Goal: Check status: Check status

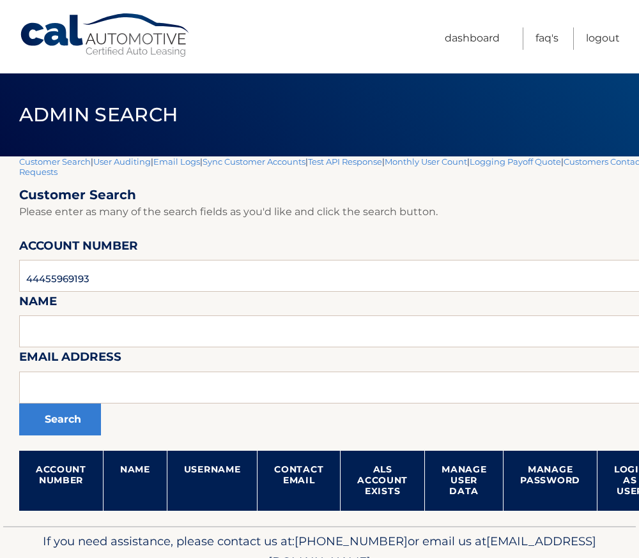
drag, startPoint x: 0, startPoint y: 0, endPoint x: 73, endPoint y: 284, distance: 293.5
click at [73, 284] on input "44455969193" at bounding box center [377, 276] width 716 height 32
type input "44455955157"
click at [19, 404] on button "Search" at bounding box center [60, 420] width 82 height 32
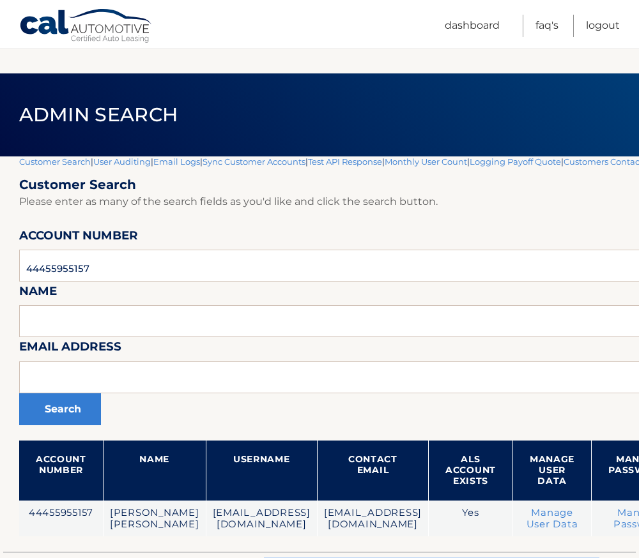
scroll to position [91, 0]
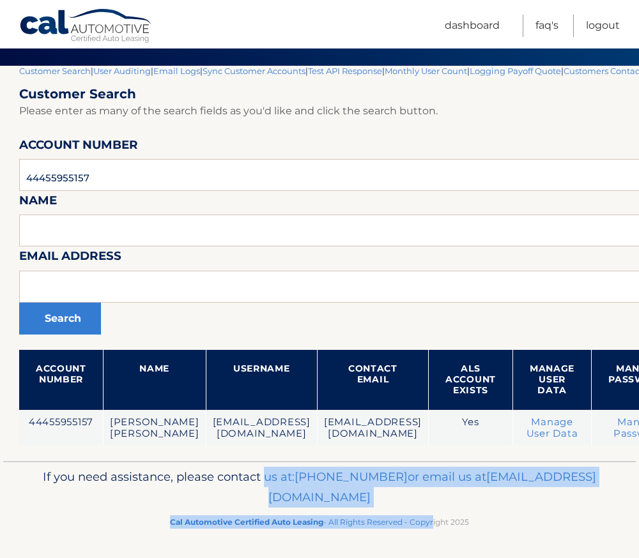
drag, startPoint x: 331, startPoint y: 557, endPoint x: 429, endPoint y: 568, distance: 98.9
click at [429, 467] on html "Cal Automotive Menu Dashboard FAQ's Logout" at bounding box center [319, 188] width 639 height 558
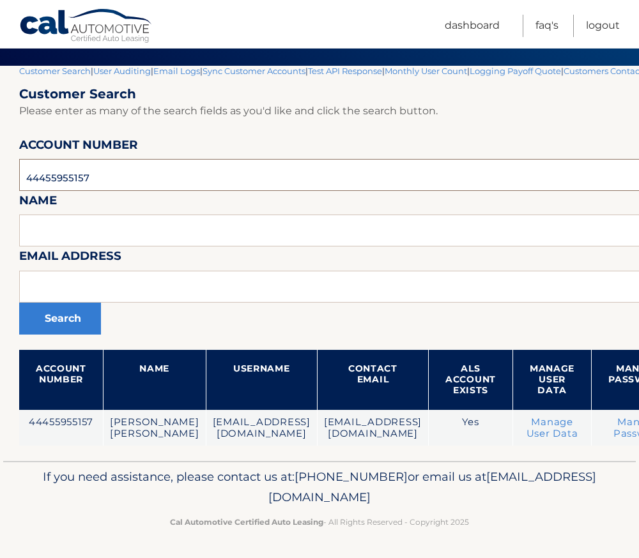
click at [50, 178] on input "44455955157" at bounding box center [420, 175] width 803 height 32
click at [106, 179] on input "44455955157" at bounding box center [420, 175] width 803 height 32
click at [82, 179] on input "44455955157" at bounding box center [420, 175] width 803 height 32
click at [81, 179] on input "44455955157" at bounding box center [420, 175] width 803 height 32
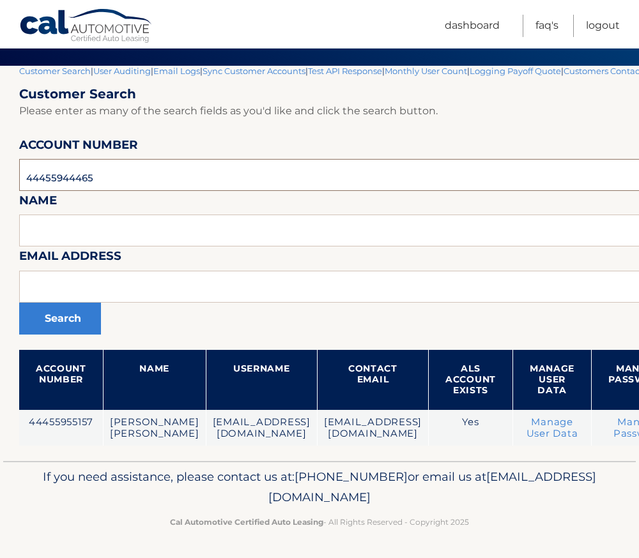
type input "44455944465"
click at [19, 303] on button "Search" at bounding box center [60, 319] width 82 height 32
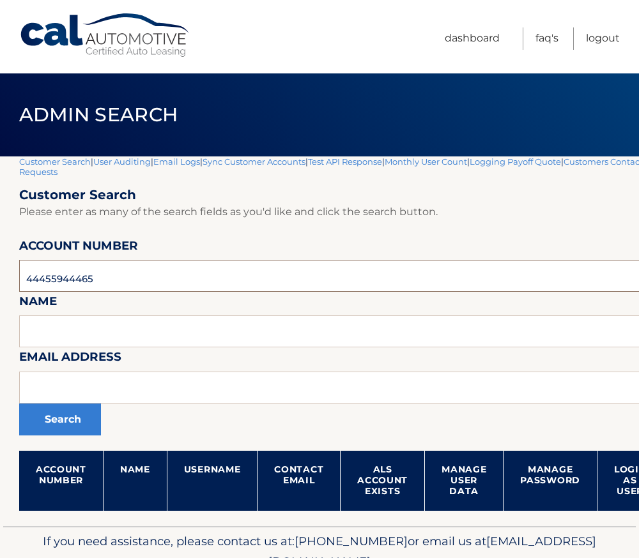
click at [60, 278] on input "44455944465" at bounding box center [377, 276] width 716 height 32
